Goal: Information Seeking & Learning: Learn about a topic

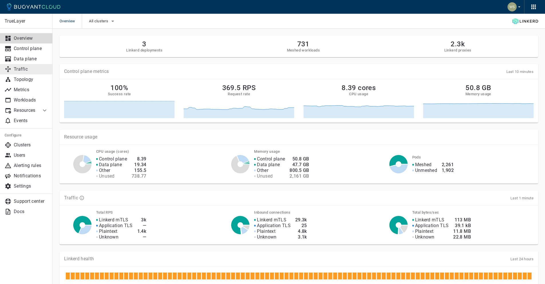
click at [25, 67] on p "Traffic" at bounding box center [31, 69] width 34 height 6
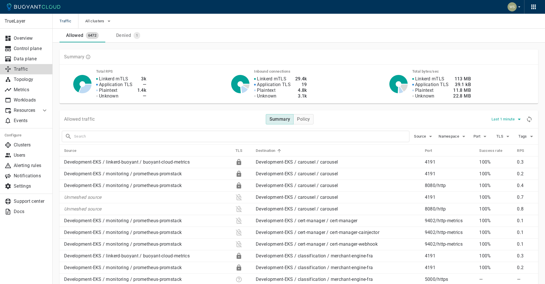
click at [509, 116] on button "Last 1 minute" at bounding box center [507, 119] width 31 height 9
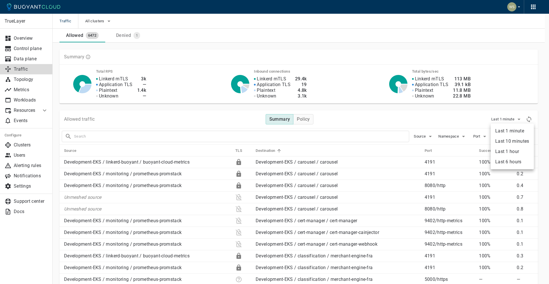
click at [508, 161] on li "Last 6 hours" at bounding box center [512, 162] width 43 height 10
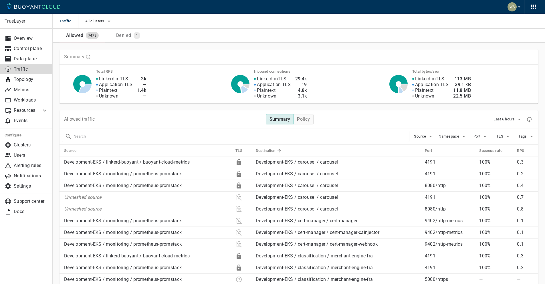
click at [371, 116] on div "Allowed traffic Summary Policy Last 6 hours" at bounding box center [299, 119] width 479 height 18
click at [256, 136] on input "text" at bounding box center [241, 136] width 335 height 8
type input "payload-dumper"
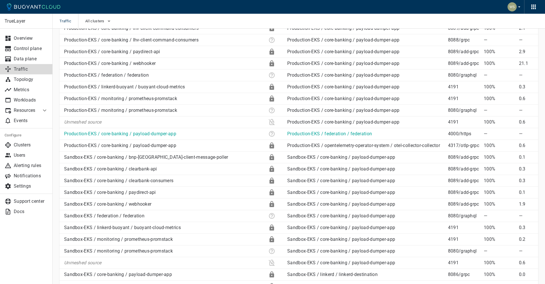
scroll to position [513, 0]
